Goal: Find contact information: Find contact information

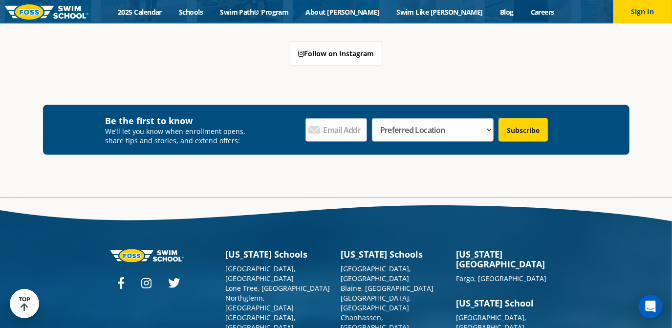
scroll to position [3453, 0]
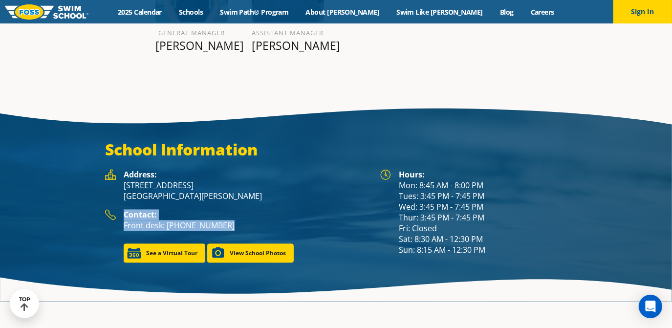
drag, startPoint x: 242, startPoint y: 205, endPoint x: 121, endPoint y: 185, distance: 122.4
click at [121, 209] on div "Contact: Front desk: [PHONE_NUMBER]" at bounding box center [237, 223] width 265 height 29
copy div "Contact: Front desk: [PHONE_NUMBER]"
